Goal: Task Accomplishment & Management: Complete application form

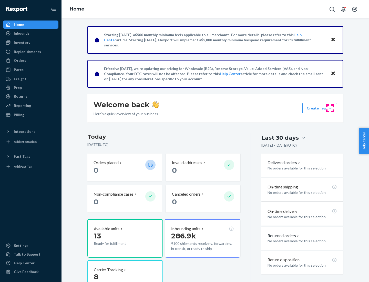
click at [330, 108] on button "Create new Create new inbound Create new order Create new product" at bounding box center [319, 108] width 35 height 10
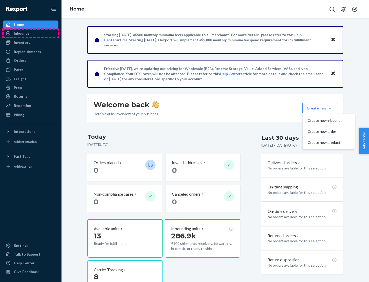
click at [31, 33] on div "Inbounds" at bounding box center [31, 33] width 54 height 7
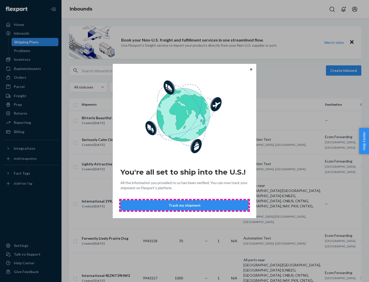
click at [184, 205] on button "Track my shipment" at bounding box center [184, 205] width 128 height 10
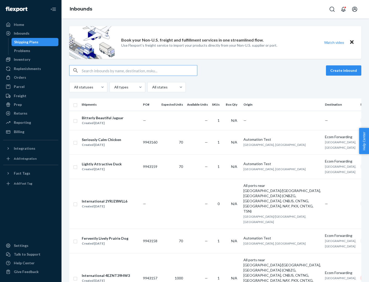
click at [344, 70] on button "Create inbound" at bounding box center [343, 70] width 35 height 10
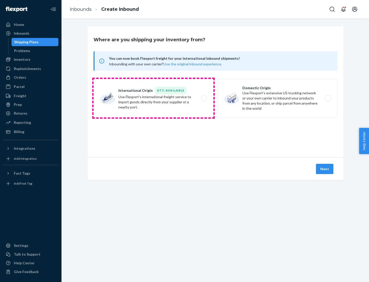
click at [153, 98] on label "International Origin DTC Available Use Flexport's international freight service…" at bounding box center [154, 98] width 120 height 38
click at [204, 98] on input "International Origin DTC Available Use Flexport's international freight service…" at bounding box center [205, 98] width 3 height 3
radio input "true"
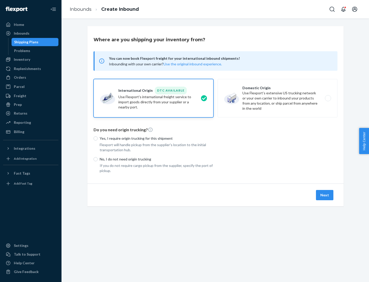
click at [157, 159] on p "No, I do not need origin trucking" at bounding box center [157, 159] width 114 height 5
click at [98, 159] on input "No, I do not need origin trucking" at bounding box center [96, 159] width 4 height 4
radio input "true"
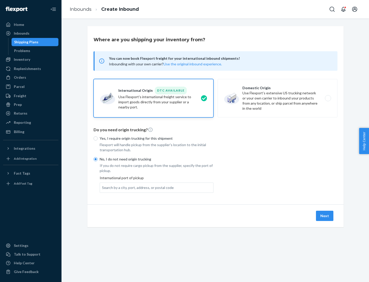
click at [137, 187] on div "Search by a city, port, address, or postal code" at bounding box center [138, 187] width 72 height 5
click at [102, 187] on input "Search by a city, port, address, or postal code" at bounding box center [102, 187] width 1 height 5
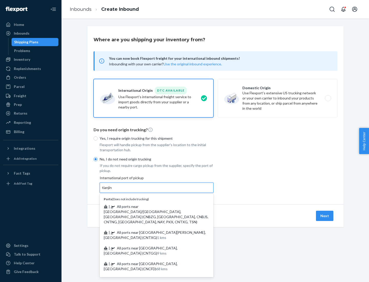
click at [151, 206] on span "| All ports near [GEOGRAPHIC_DATA]/[GEOGRAPHIC_DATA], [GEOGRAPHIC_DATA] (CNBZG,…" at bounding box center [156, 214] width 105 height 20
click at [112, 190] on input "tianjin" at bounding box center [107, 187] width 11 height 5
type input "All ports near [GEOGRAPHIC_DATA]/[GEOGRAPHIC_DATA], [GEOGRAPHIC_DATA] (CNBZG, […"
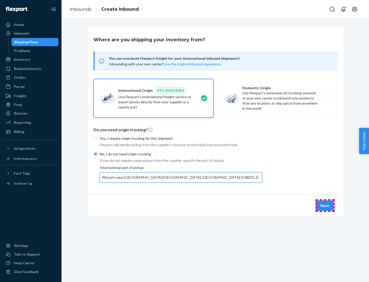
click at [325, 205] on button "Next" at bounding box center [324, 205] width 17 height 10
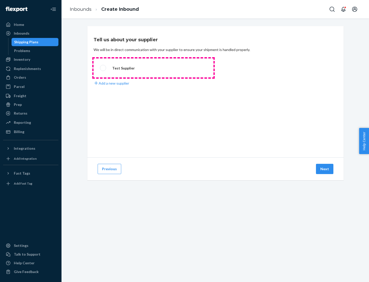
click at [153, 68] on label "Test Supplier" at bounding box center [154, 67] width 120 height 19
click at [103, 68] on input "Test Supplier" at bounding box center [101, 67] width 3 height 3
radio input "true"
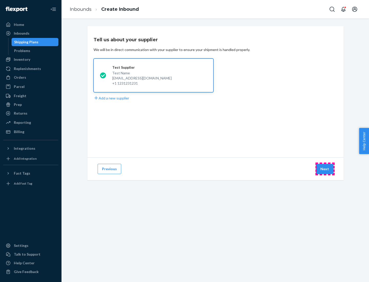
click at [325, 169] on button "Next" at bounding box center [324, 169] width 17 height 10
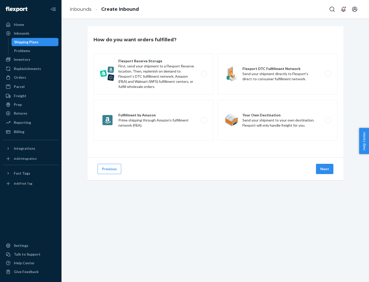
click at [153, 74] on label "Flexport Reserve Storage First, send your shipment to a Flexport Reserve locati…" at bounding box center [154, 73] width 120 height 41
click at [204, 74] on input "Flexport Reserve Storage First, send your shipment to a Flexport Reserve locati…" at bounding box center [205, 73] width 3 height 3
radio input "true"
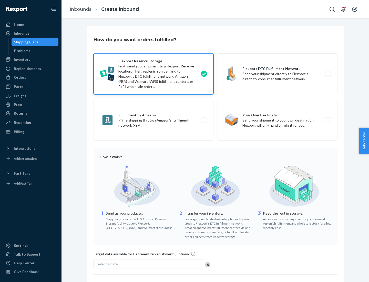
scroll to position [42, 0]
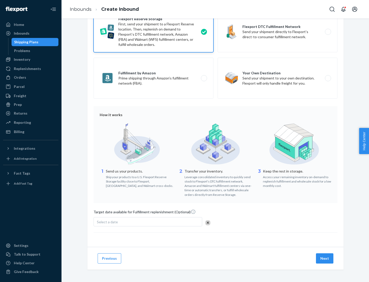
click at [325, 258] on button "Next" at bounding box center [324, 258] width 17 height 10
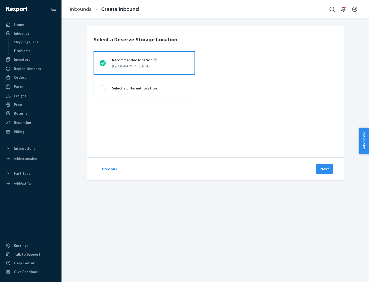
click at [144, 63] on div "[GEOGRAPHIC_DATA]" at bounding box center [134, 66] width 45 height 6
click at [103, 63] on input "Recommended location [GEOGRAPHIC_DATA]" at bounding box center [101, 62] width 3 height 3
click at [325, 169] on button "Next" at bounding box center [324, 169] width 17 height 10
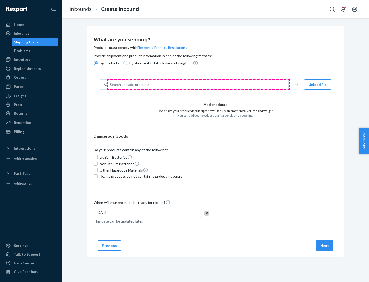
click at [198, 85] on div "Search and add products" at bounding box center [198, 84] width 180 height 9
click at [110, 85] on input "Search and add products" at bounding box center [110, 84] width 1 height 5
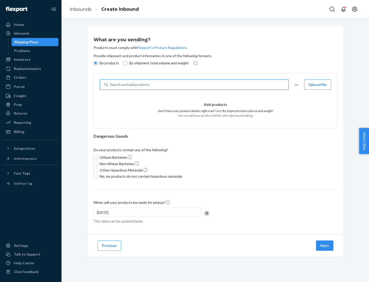
click at [125, 63] on input "By shipment total volume and weight" at bounding box center [125, 63] width 4 height 4
radio input "true"
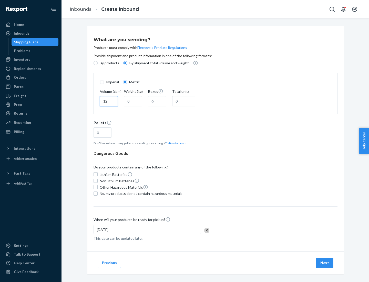
type input "12"
type input "22"
type input "222"
type input "121"
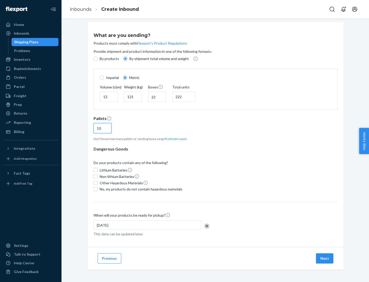
type input "10"
click at [140, 189] on span "No, my products do not contain hazardous materials" at bounding box center [141, 189] width 83 height 5
click at [98, 189] on input "No, my products do not contain hazardous materials" at bounding box center [96, 189] width 4 height 4
checkbox input "true"
click at [325, 258] on button "Next" at bounding box center [324, 258] width 17 height 10
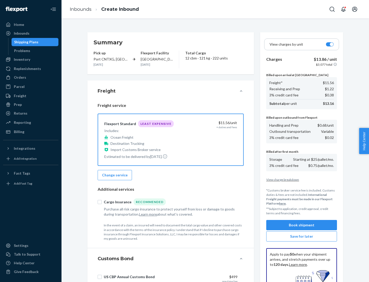
scroll to position [75, 0]
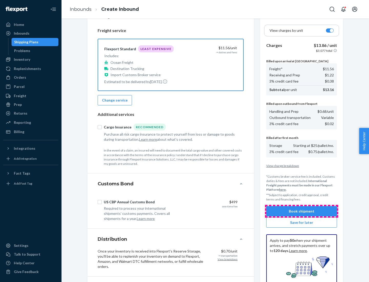
click at [302, 211] on button "Book shipment" at bounding box center [301, 211] width 71 height 10
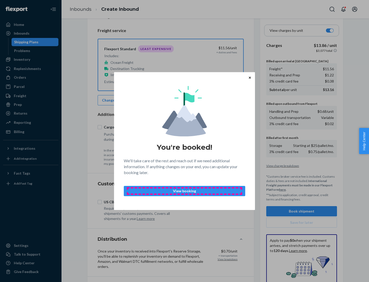
click at [184, 191] on p "View booking" at bounding box center [184, 190] width 113 height 5
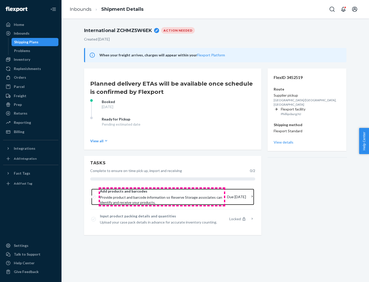
click at [162, 197] on span "Provide product and barcode information so Reserve Storage associates can ident…" at bounding box center [161, 200] width 123 height 10
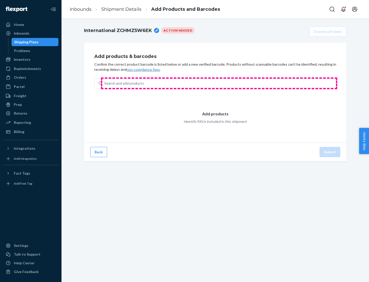
click at [219, 83] on div "Search and add products" at bounding box center [219, 83] width 234 height 9
click at [105, 83] on input "Search and add products" at bounding box center [104, 83] width 1 height 5
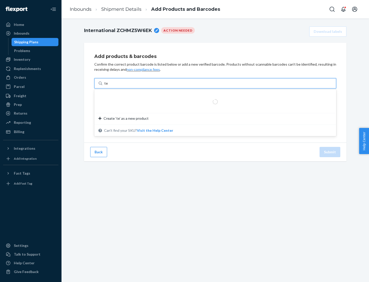
type input "test"
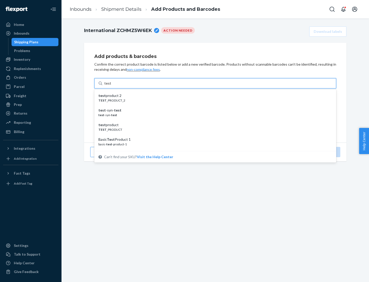
scroll to position [19, 0]
click at [213, 120] on div "Basic Test Product 1" at bounding box center [213, 120] width 230 height 5
click at [111, 86] on input "test" at bounding box center [107, 83] width 7 height 5
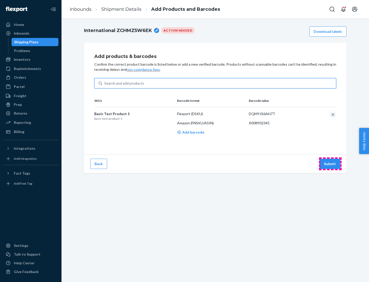
click at [330, 163] on button "Submit" at bounding box center [330, 164] width 21 height 10
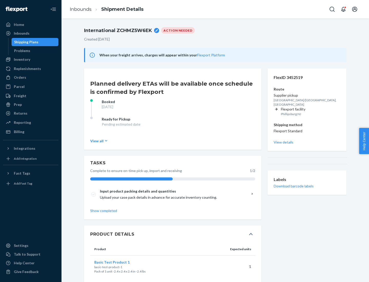
scroll to position [9, 0]
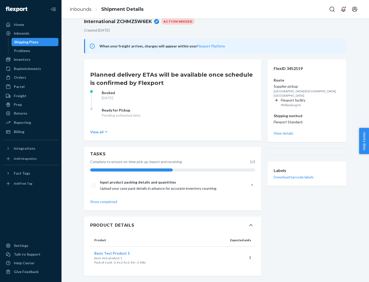
click at [120, 253] on span "Basic Test Product 1" at bounding box center [111, 253] width 35 height 4
